Goal: Information Seeking & Learning: Get advice/opinions

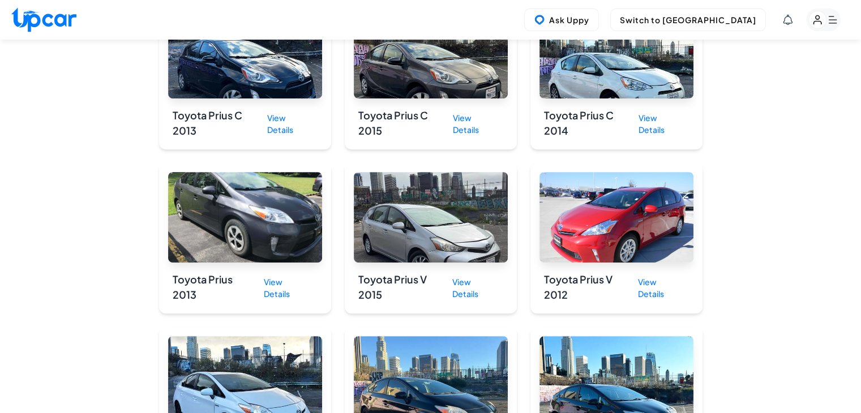
scroll to position [5157, 0]
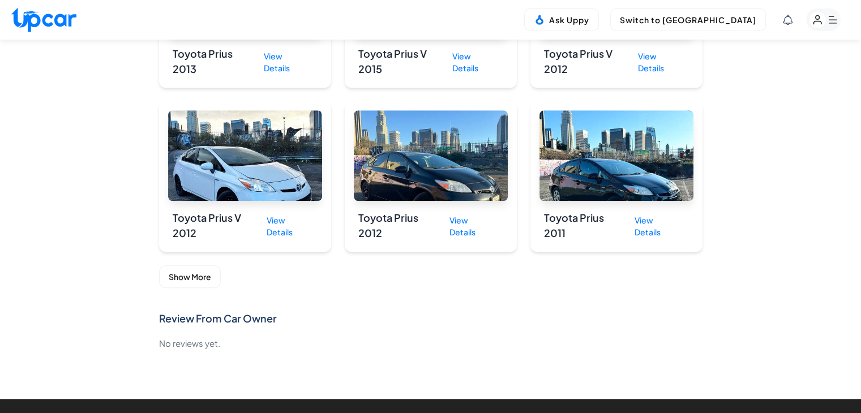
click at [205, 265] on button "Show More" at bounding box center [190, 276] width 62 height 23
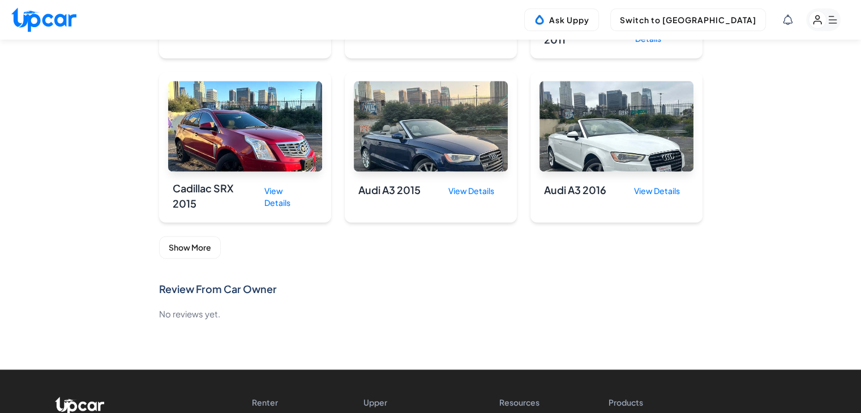
scroll to position [5836, 0]
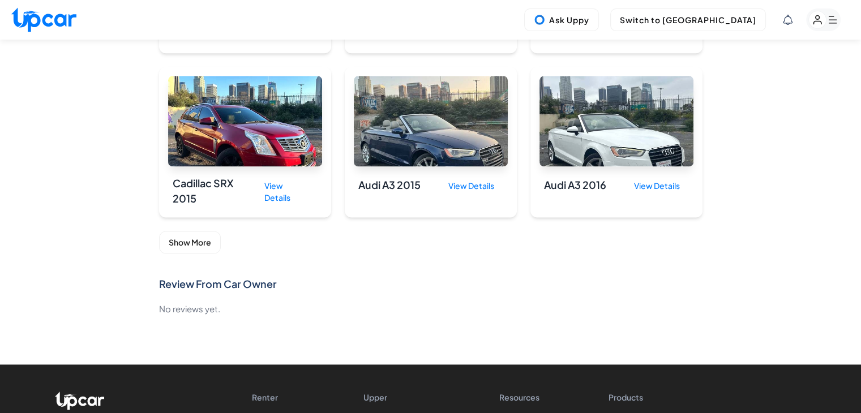
click at [208, 231] on button "Show More" at bounding box center [190, 242] width 62 height 23
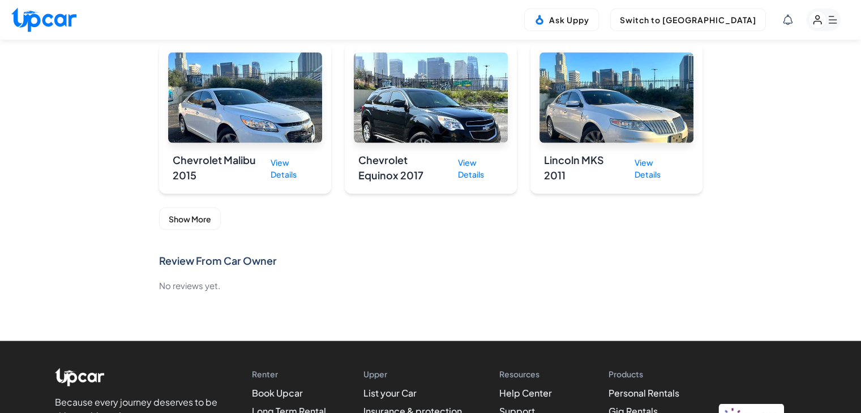
scroll to position [6450, 0]
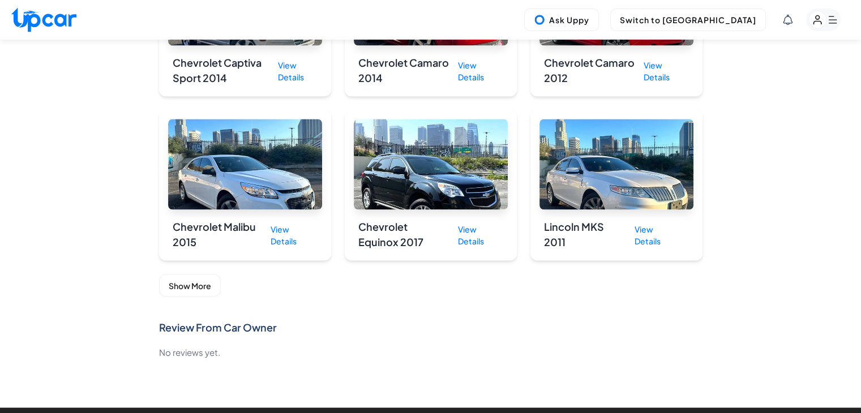
click at [181, 274] on button "Show More" at bounding box center [190, 285] width 62 height 23
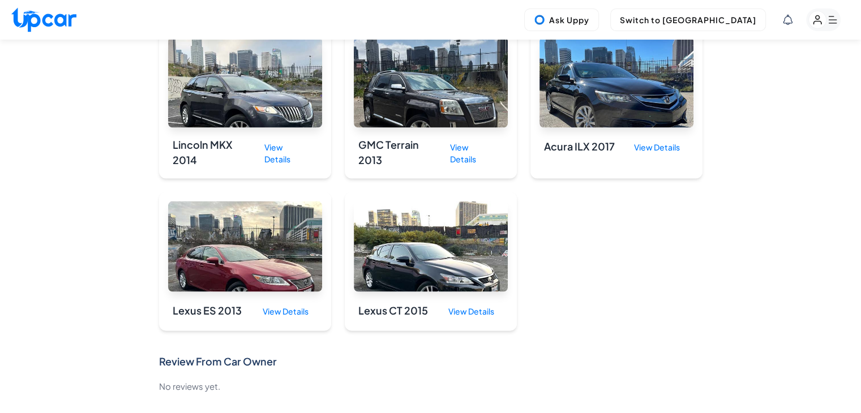
scroll to position [6676, 0]
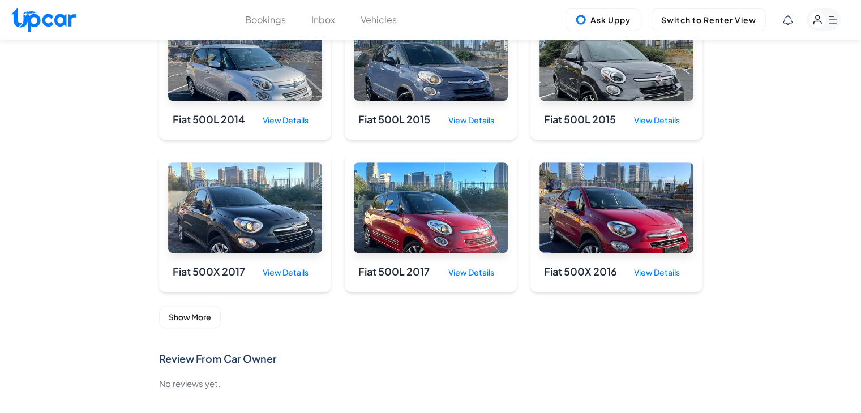
scroll to position [672, 0]
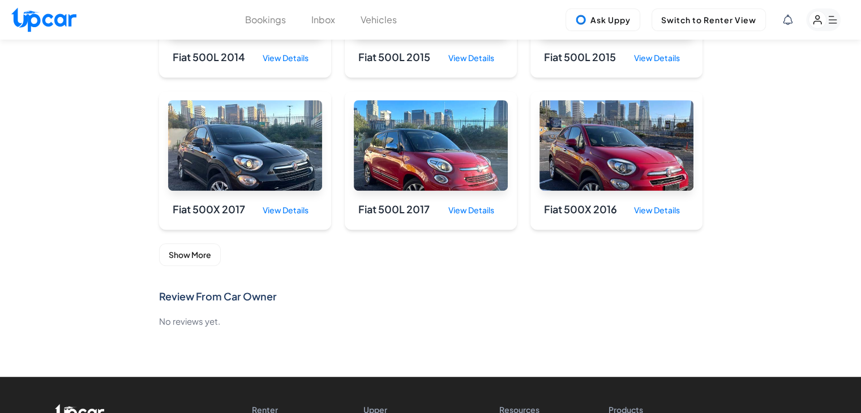
click at [189, 259] on button "Show More" at bounding box center [190, 254] width 62 height 23
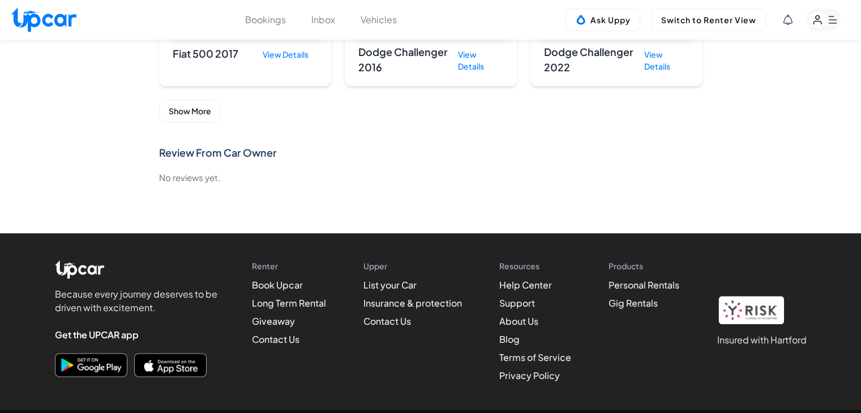
scroll to position [1462, 0]
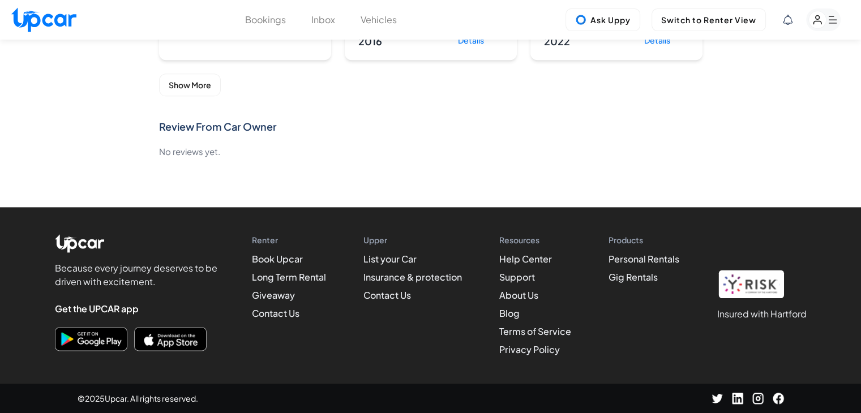
click at [201, 87] on button "Show More" at bounding box center [190, 85] width 62 height 23
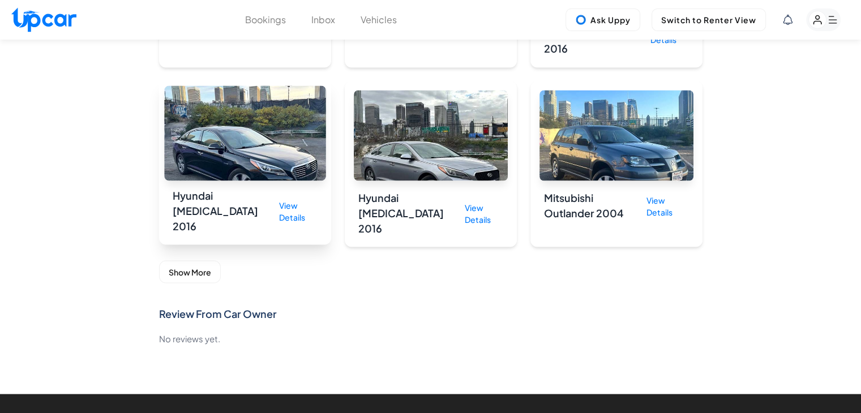
scroll to position [1972, 0]
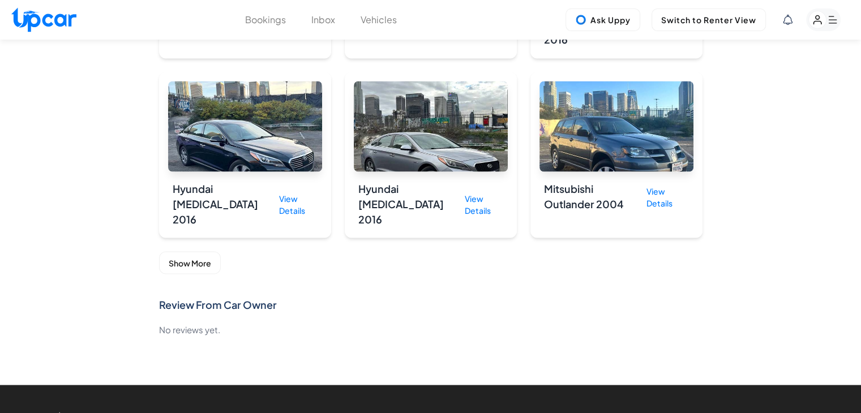
click at [195, 251] on button "Show More" at bounding box center [190, 262] width 62 height 23
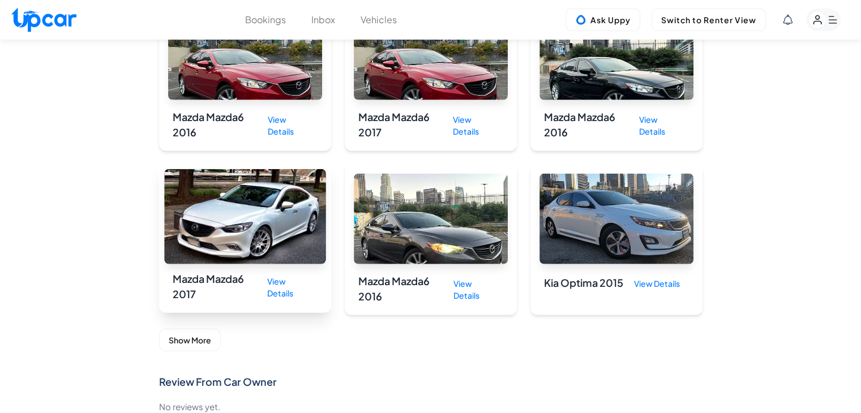
scroll to position [2549, 0]
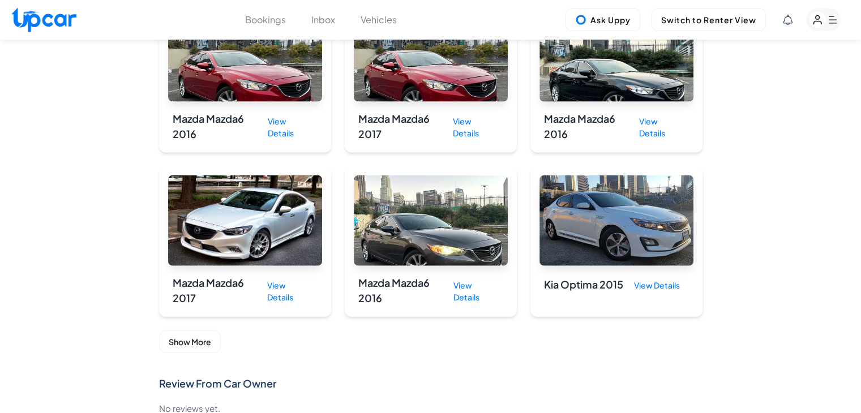
click at [190, 331] on button "Show More" at bounding box center [190, 342] width 62 height 23
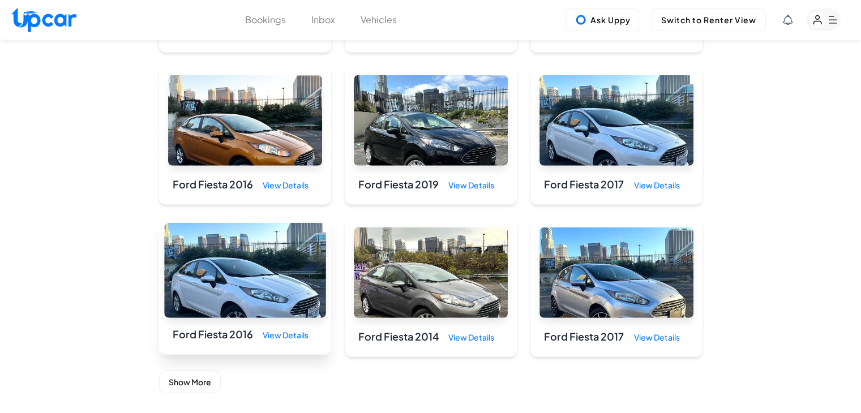
scroll to position [3398, 0]
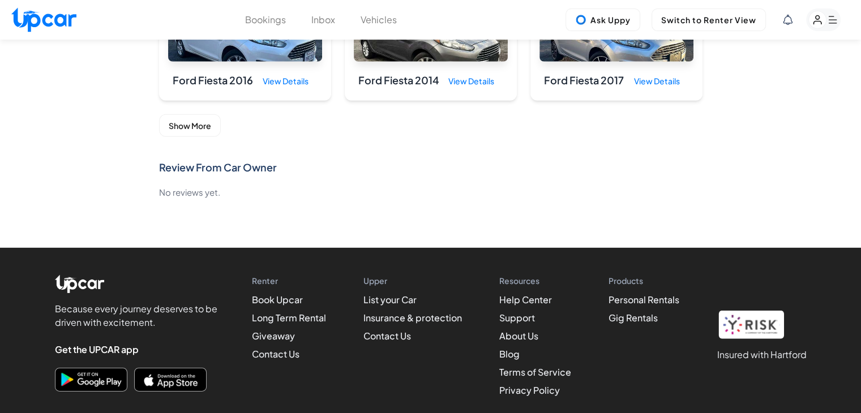
click at [188, 114] on button "Show More" at bounding box center [190, 125] width 62 height 23
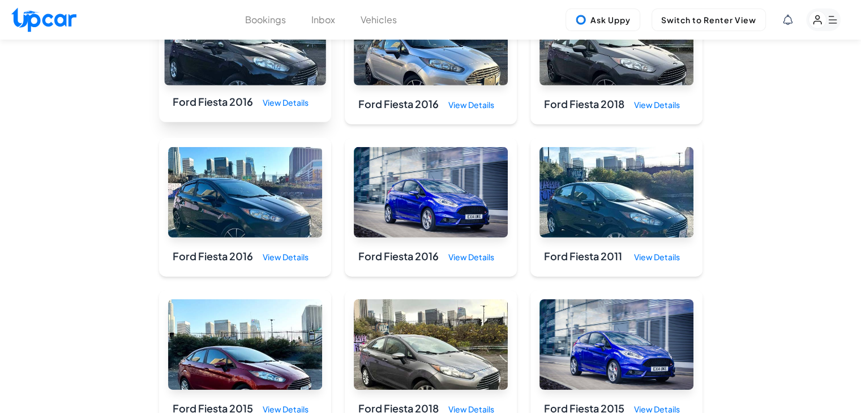
scroll to position [3851, 0]
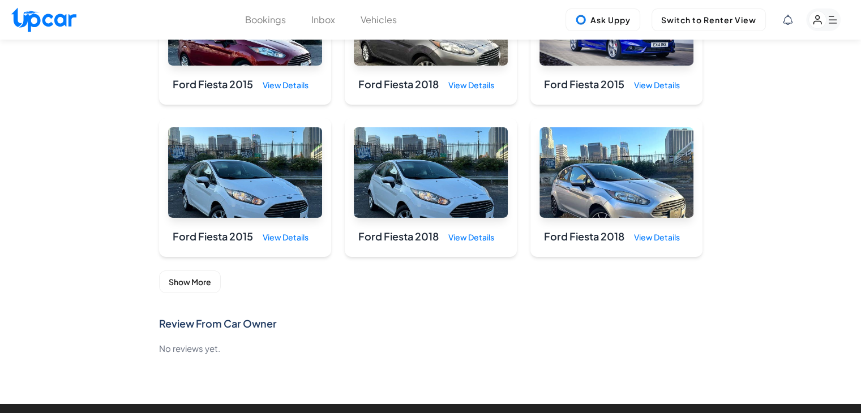
click at [209, 271] on button "Show More" at bounding box center [190, 282] width 62 height 23
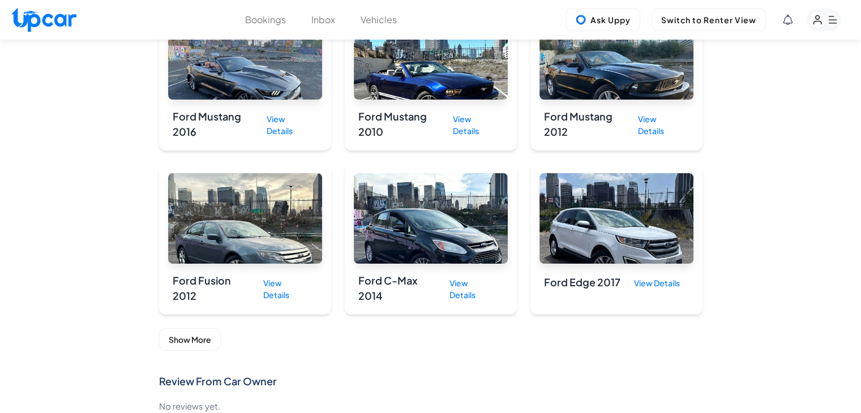
scroll to position [4530, 0]
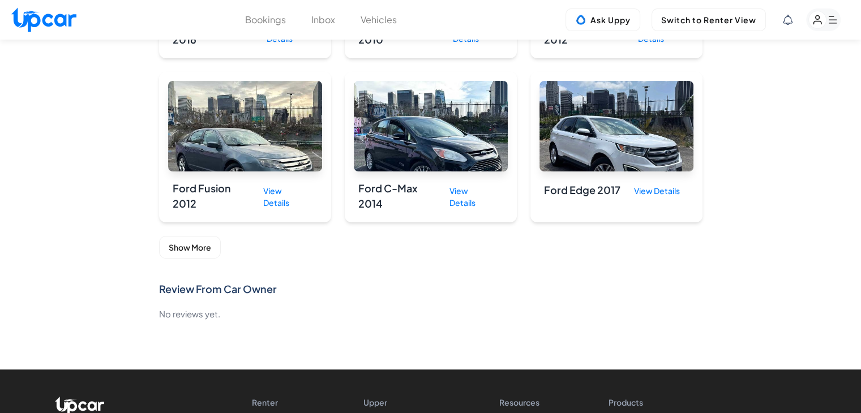
click at [198, 236] on button "Show More" at bounding box center [190, 247] width 62 height 23
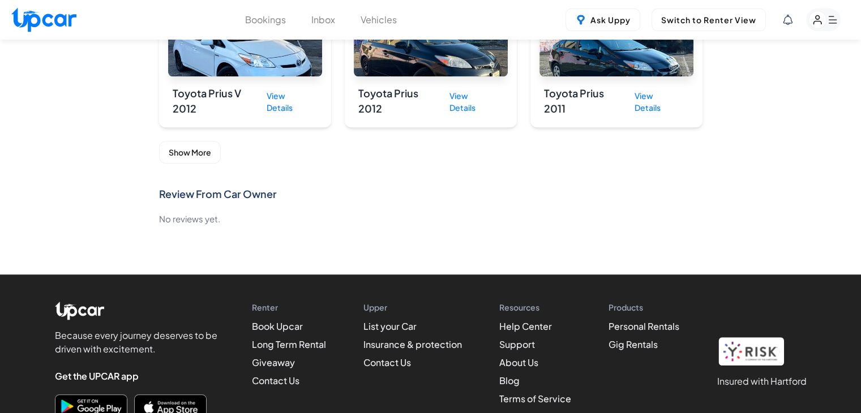
scroll to position [5204, 0]
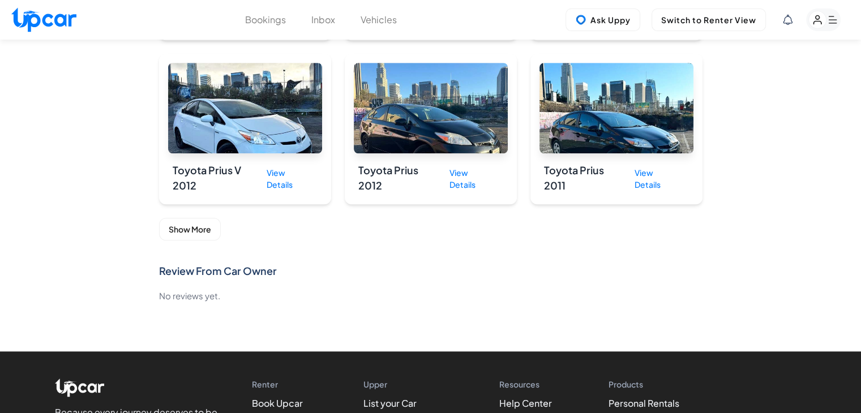
click at [192, 218] on button "Show More" at bounding box center [190, 229] width 62 height 23
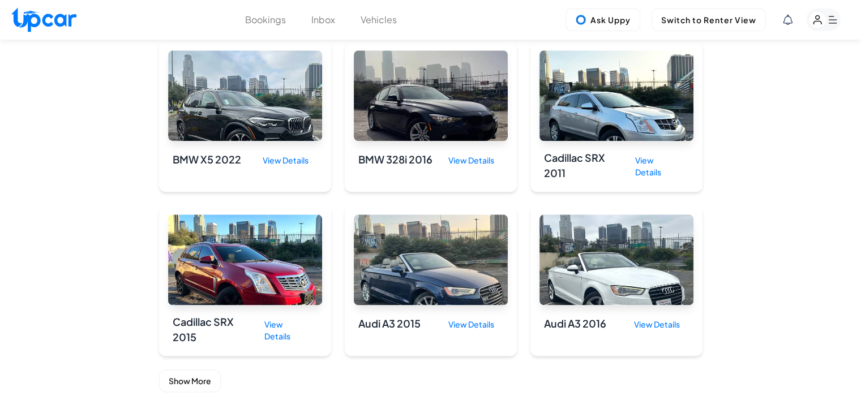
scroll to position [5770, 0]
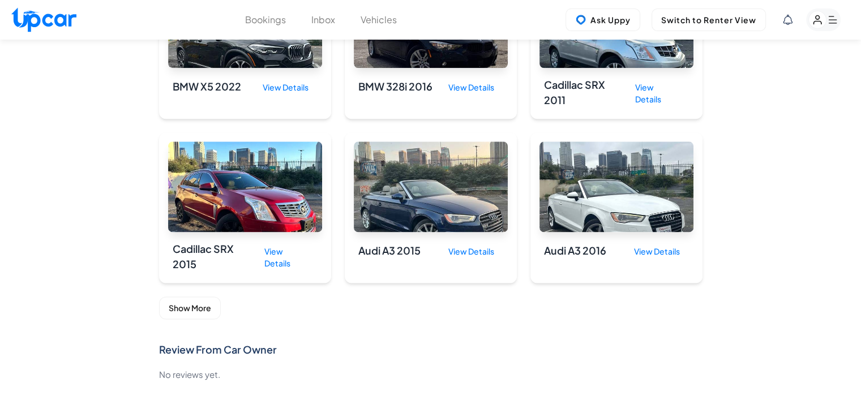
click at [188, 297] on button "Show More" at bounding box center [190, 308] width 62 height 23
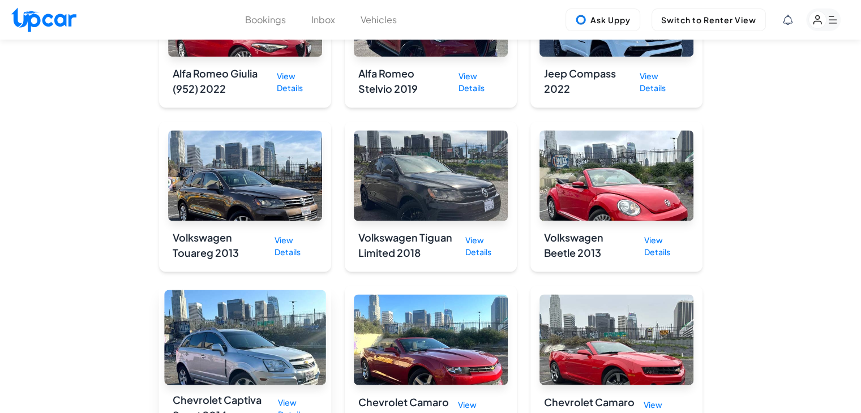
scroll to position [6393, 0]
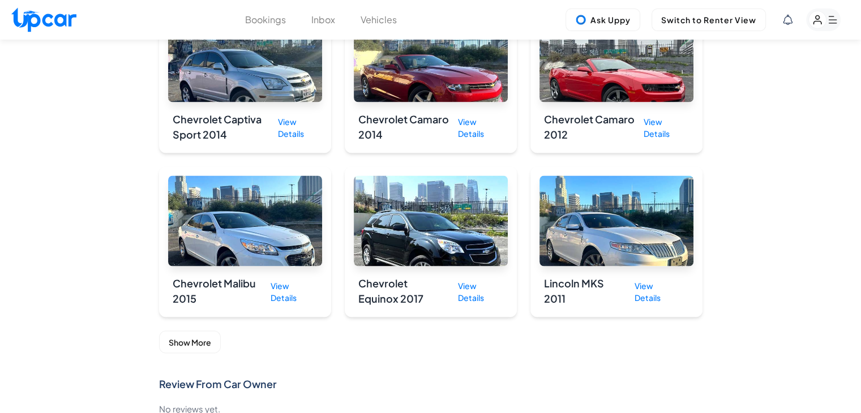
click at [191, 331] on button "Show More" at bounding box center [190, 342] width 62 height 23
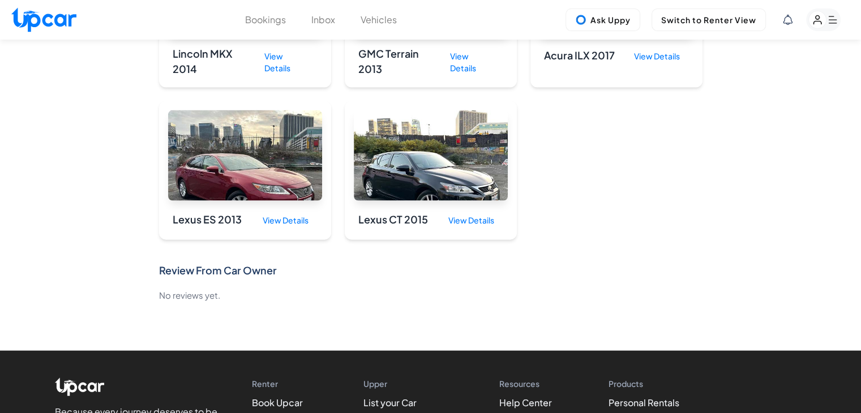
scroll to position [6700, 0]
